Goal: Task Accomplishment & Management: Complete application form

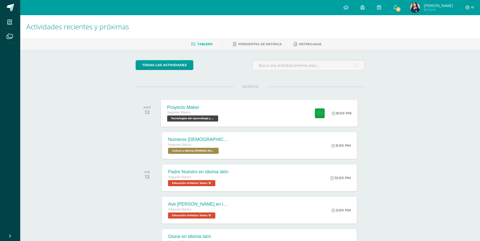
click at [257, 118] on div "Proyecto Maker Segundo Básico Tecnologías del Aprendizaje y la Comunicación 'B'…" at bounding box center [259, 113] width 197 height 27
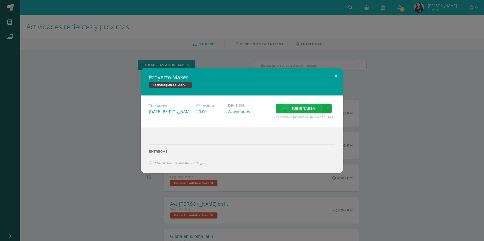
click at [282, 109] on label "Subir tarea" at bounding box center [299, 109] width 46 height 10
click at [0, 0] on input "Subir tarea" at bounding box center [0, 0] width 0 height 0
click at [297, 107] on span "Subir tarea" at bounding box center [304, 108] width 24 height 9
click at [0, 0] on input "Subir tarea" at bounding box center [0, 0] width 0 height 0
click at [299, 109] on span "Subir tarea" at bounding box center [304, 108] width 24 height 9
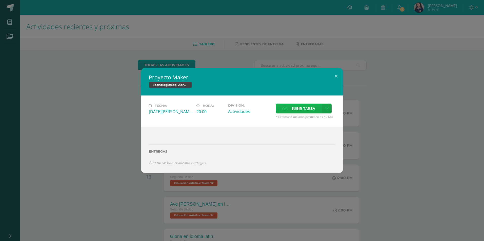
click at [0, 0] on input "Subir tarea" at bounding box center [0, 0] width 0 height 0
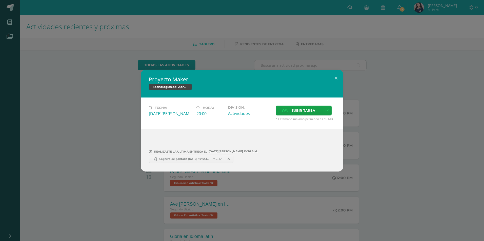
click at [183, 159] on span "Captura de pantalla [DATE] 104951.png" at bounding box center [185, 159] width 56 height 4
click at [335, 78] on button at bounding box center [336, 78] width 14 height 17
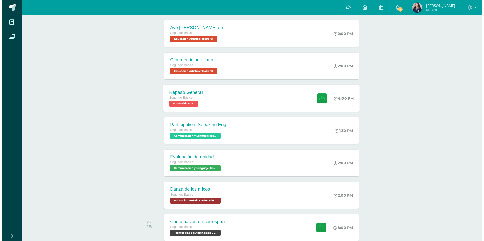
scroll to position [206, 0]
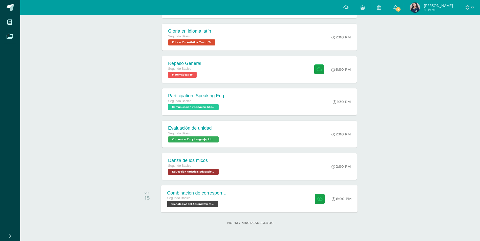
click at [237, 198] on div "Combinacion de correspondencia Segundo Básico Tecnologías del Aprendizaje y la …" at bounding box center [259, 198] width 197 height 27
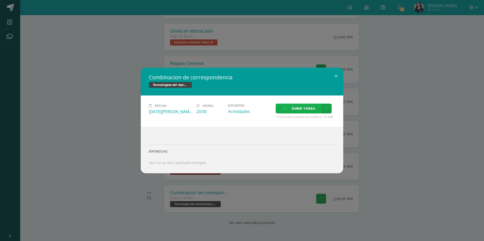
click at [294, 106] on span "Subir tarea" at bounding box center [304, 108] width 24 height 9
click at [0, 0] on input "Subir tarea" at bounding box center [0, 0] width 0 height 0
